Goal: Download file/media

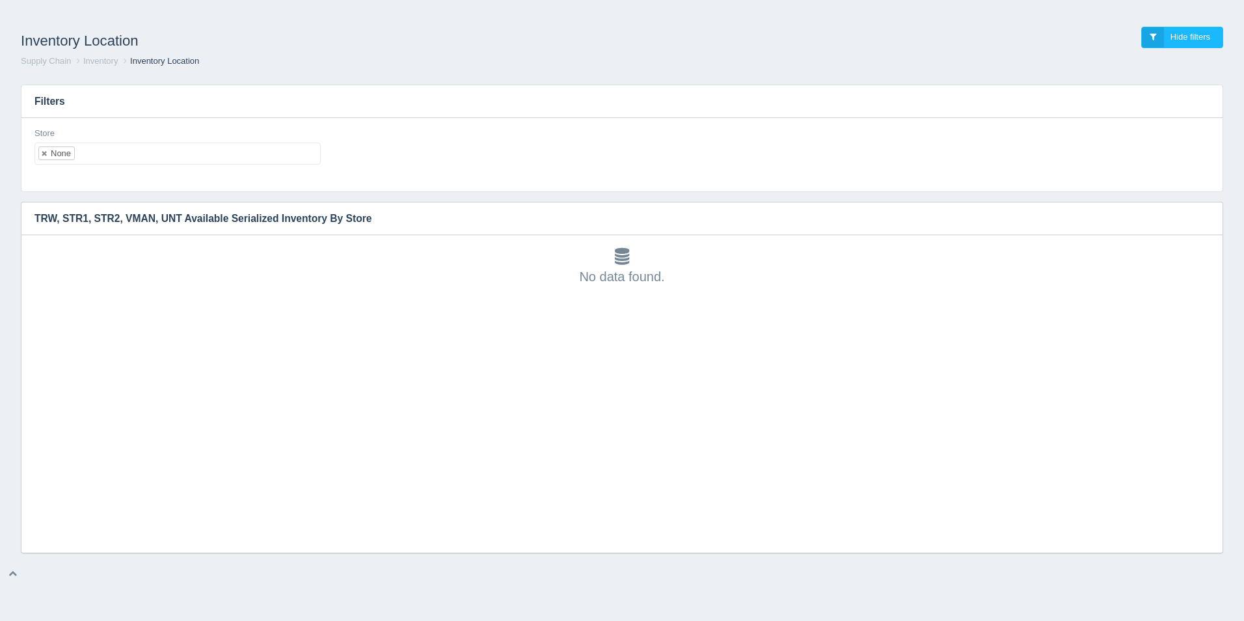
scroll to position [4, 0]
click at [120, 147] on ul "None" at bounding box center [177, 153] width 286 height 22
select select
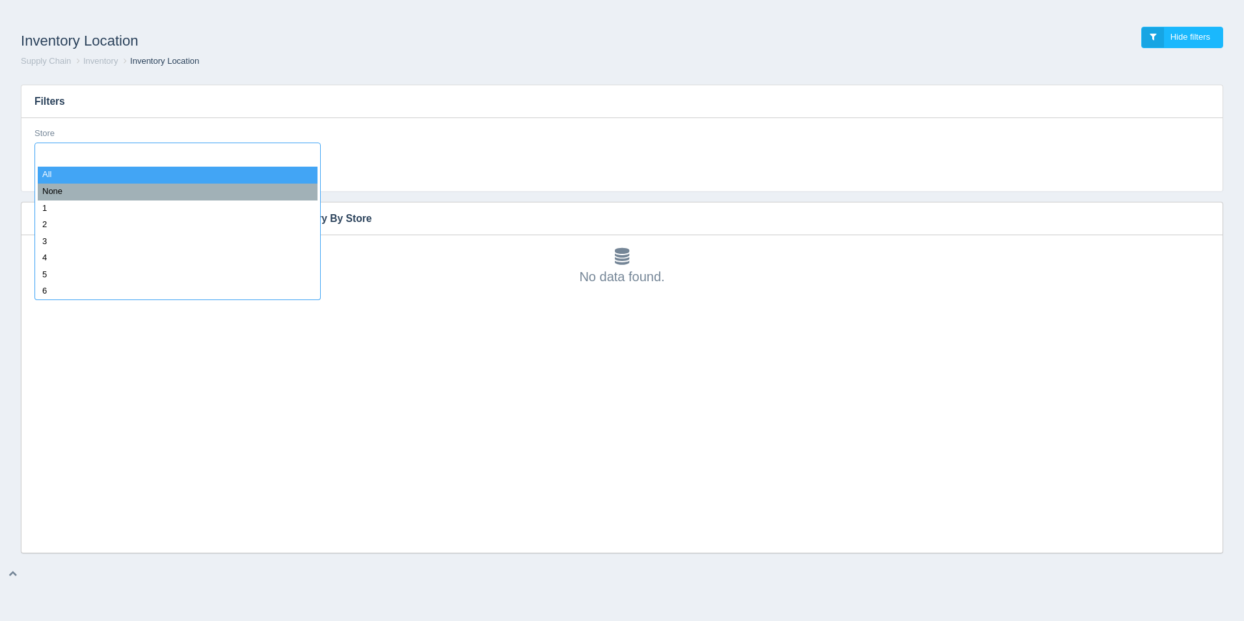
type input "1"
select select "1"
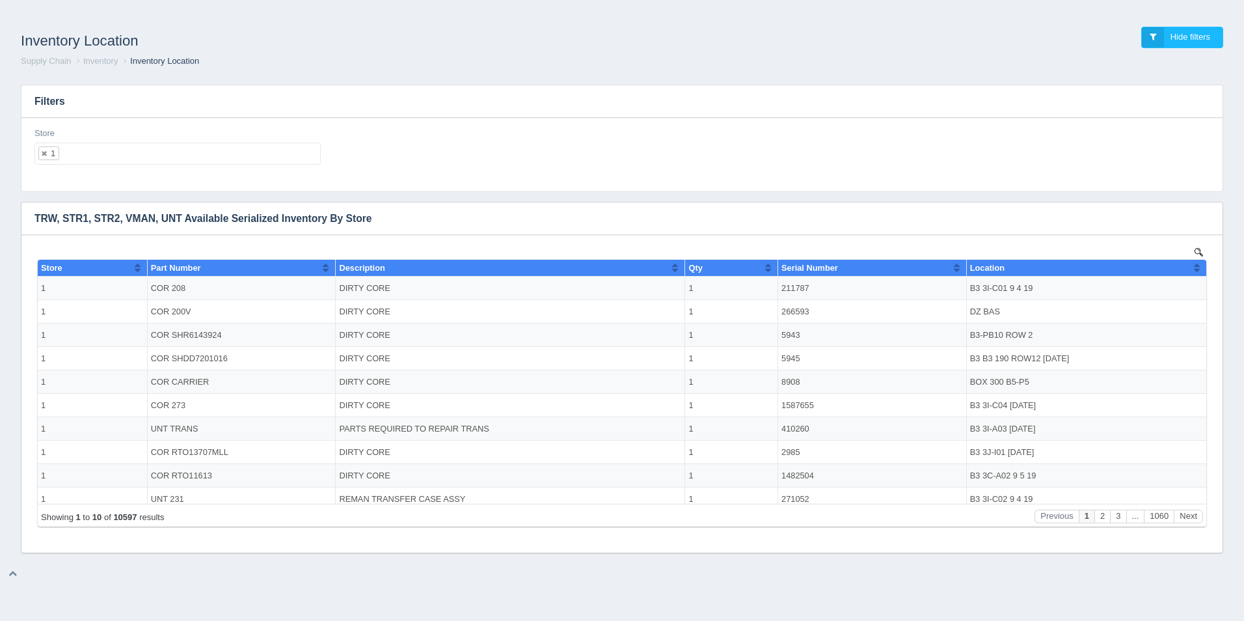
scroll to position [0, 0]
click at [995, 266] on span "Location" at bounding box center [987, 268] width 34 height 10
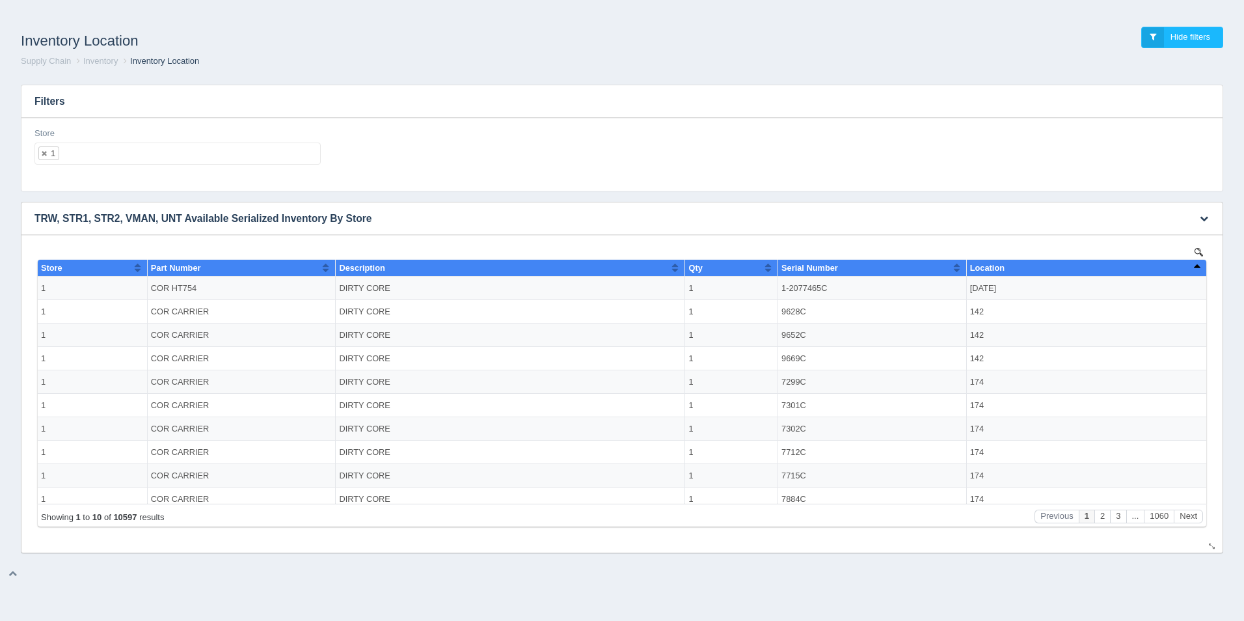
click at [995, 268] on span "Location" at bounding box center [987, 268] width 34 height 10
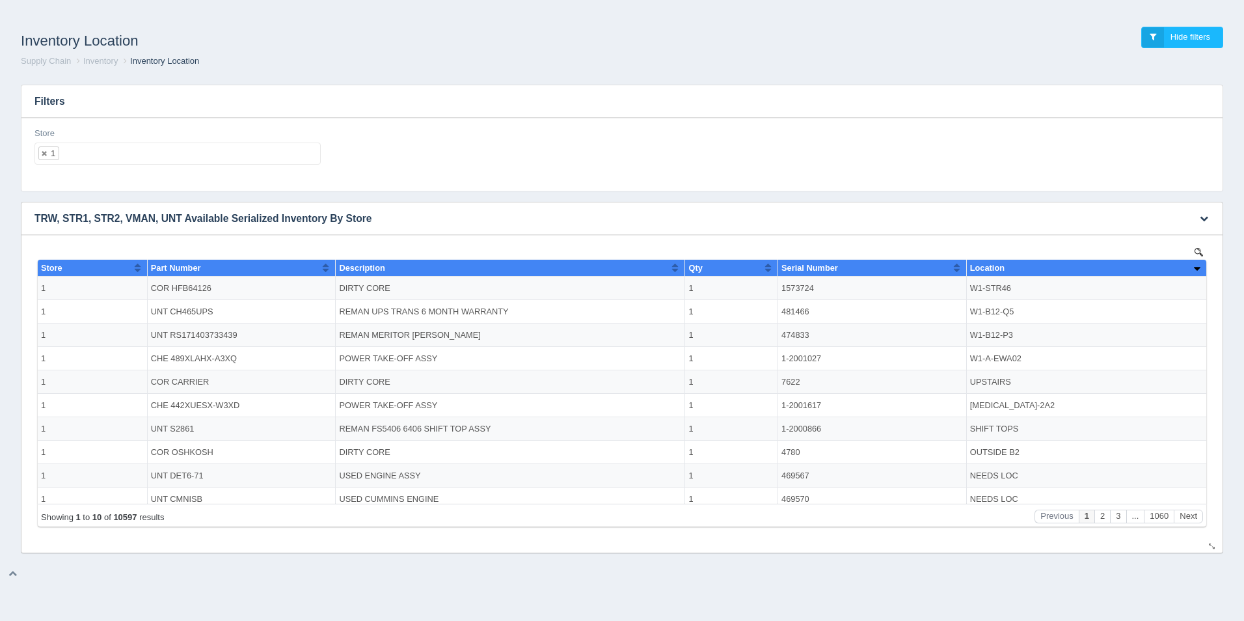
click at [201, 266] on span "Part Number" at bounding box center [176, 268] width 50 height 10
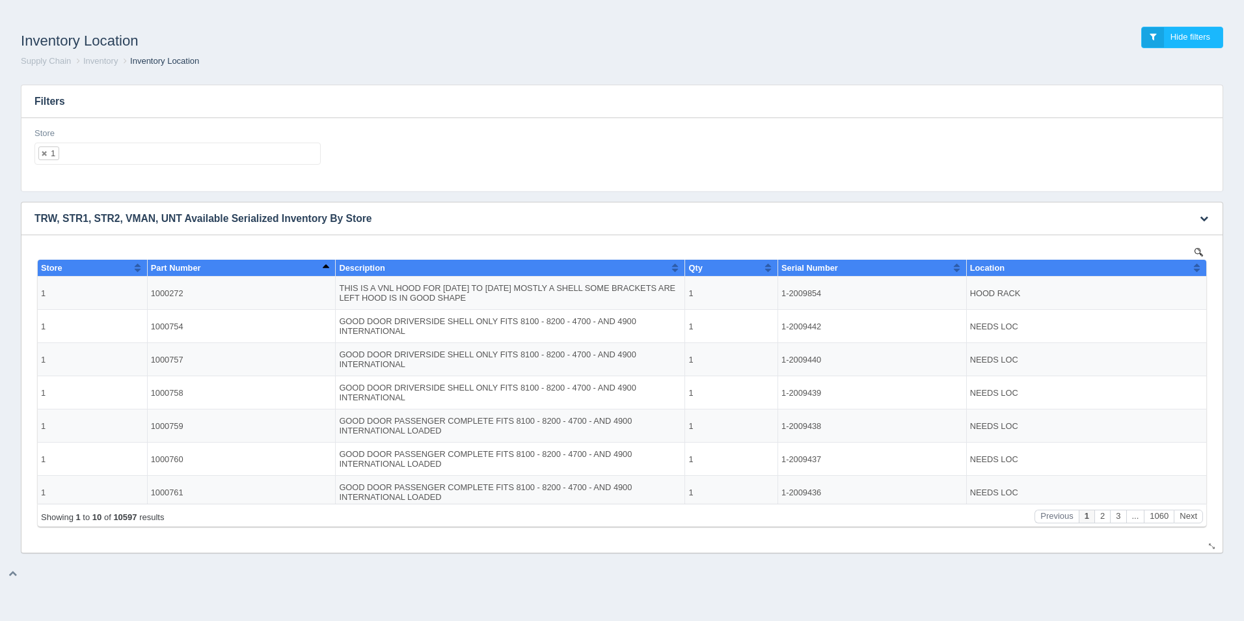
click at [201, 265] on span "Part Number" at bounding box center [176, 268] width 50 height 10
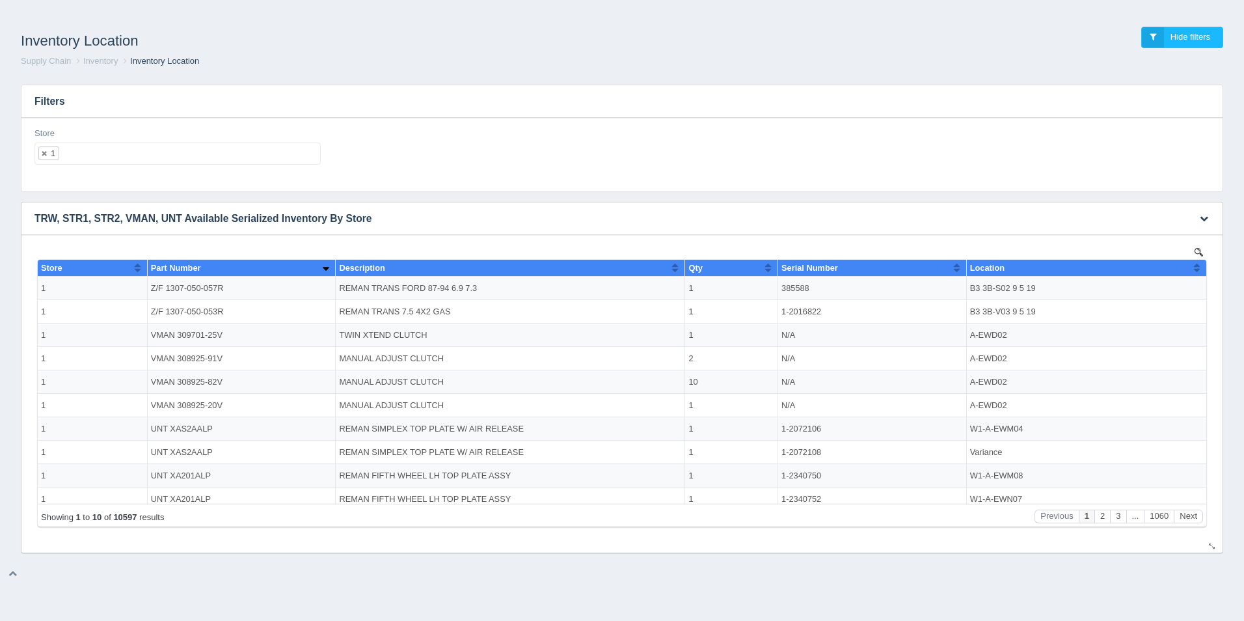
click at [1197, 251] on img at bounding box center [1198, 252] width 8 height 8
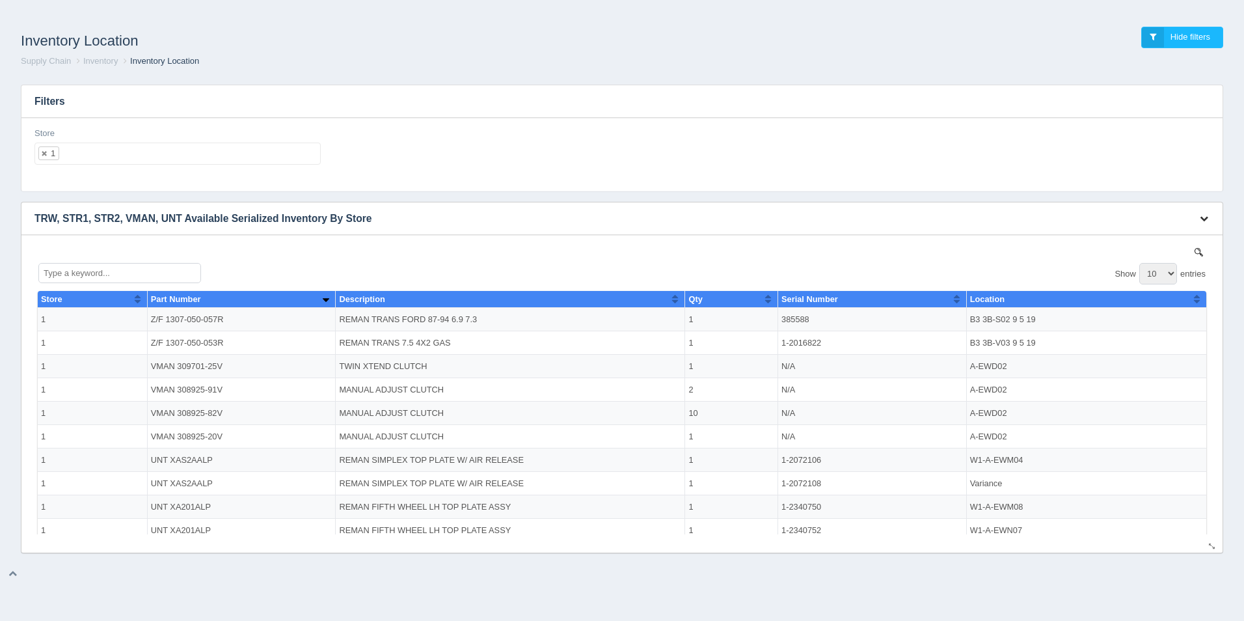
click at [1206, 209] on button "button" at bounding box center [1204, 219] width 18 height 20
click at [1179, 237] on link "Download CSV" at bounding box center [1160, 237] width 104 height 19
click at [71, 581] on div "Inventory Location Hide filters Supply Chain Inventory Inventory Location Filte…" at bounding box center [622, 310] width 1244 height 621
drag, startPoint x: 90, startPoint y: 13, endPoint x: 161, endPoint y: 7, distance: 71.2
click at [90, 13] on div "Inventory Location Hide filters Supply Chain Inventory Inventory Location Filte…" at bounding box center [622, 281] width 1244 height 543
